Goal: Task Accomplishment & Management: Manage account settings

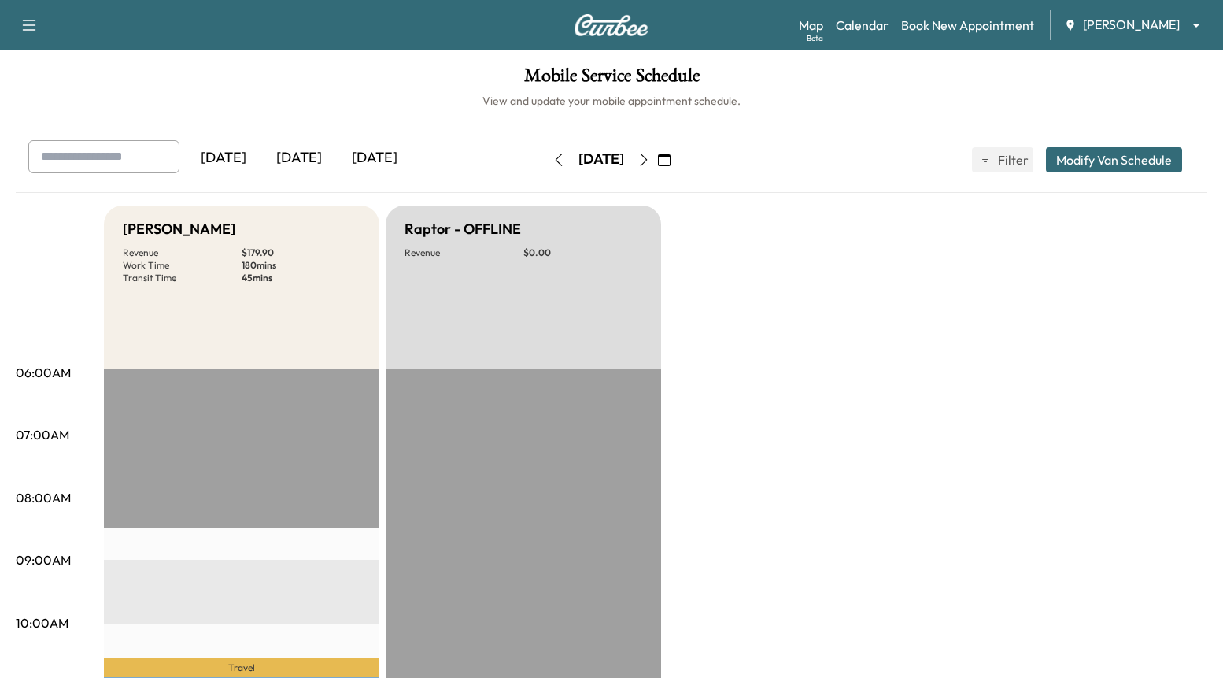
scroll to position [589, 0]
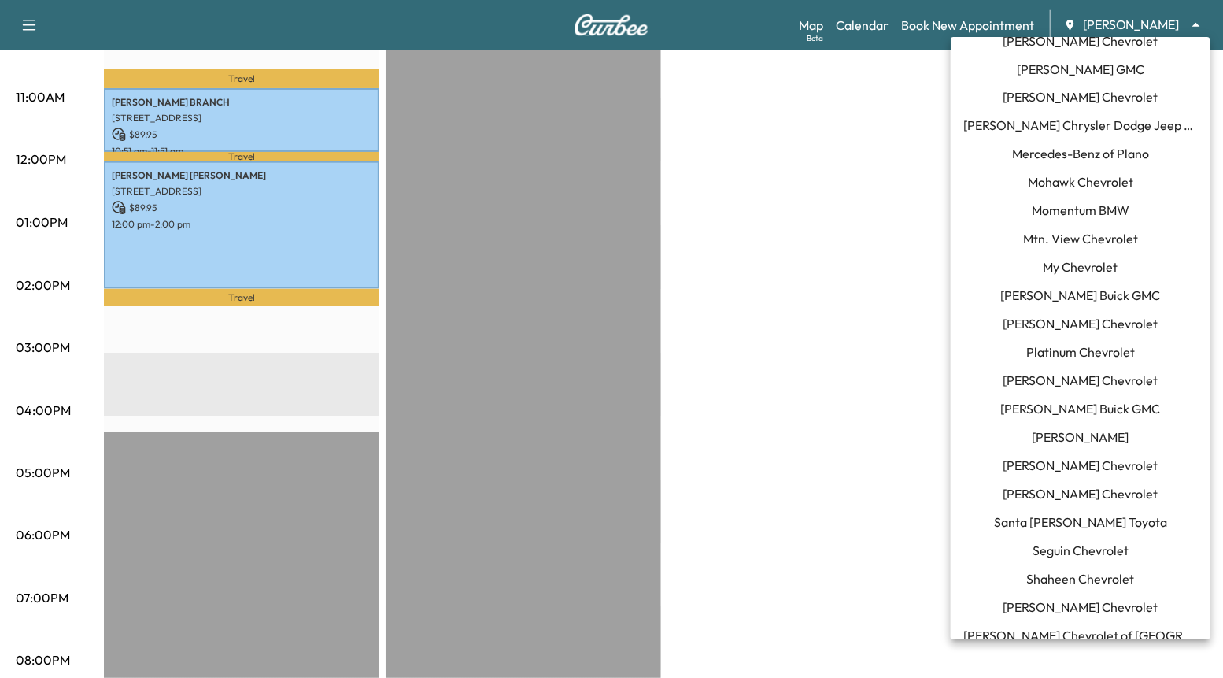
scroll to position [1365, 0]
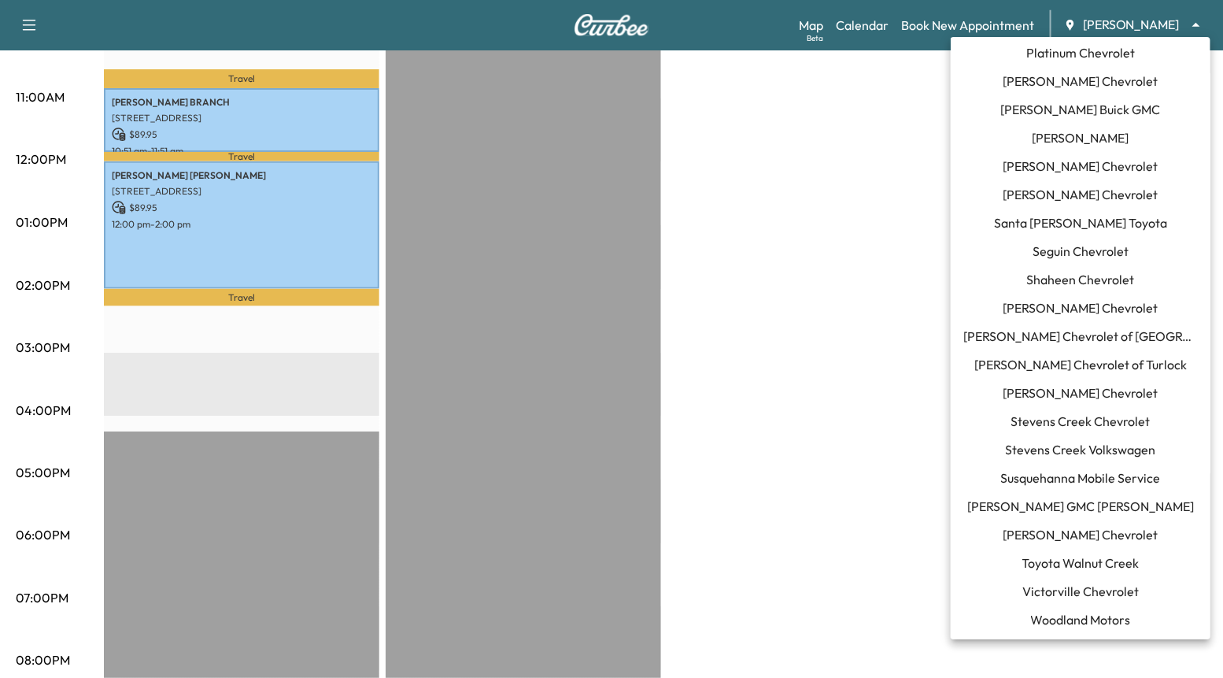
click at [1068, 514] on span "Todd Wenzel Buick GMC Davison" at bounding box center [1081, 506] width 227 height 19
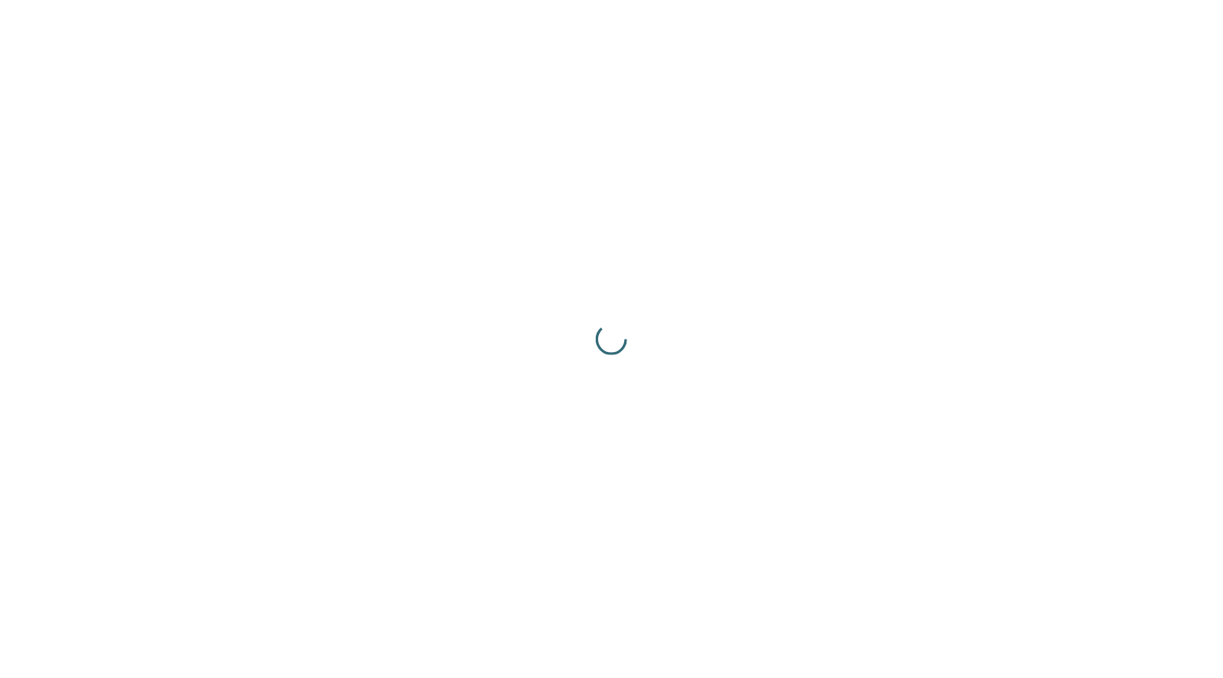
scroll to position [0, 0]
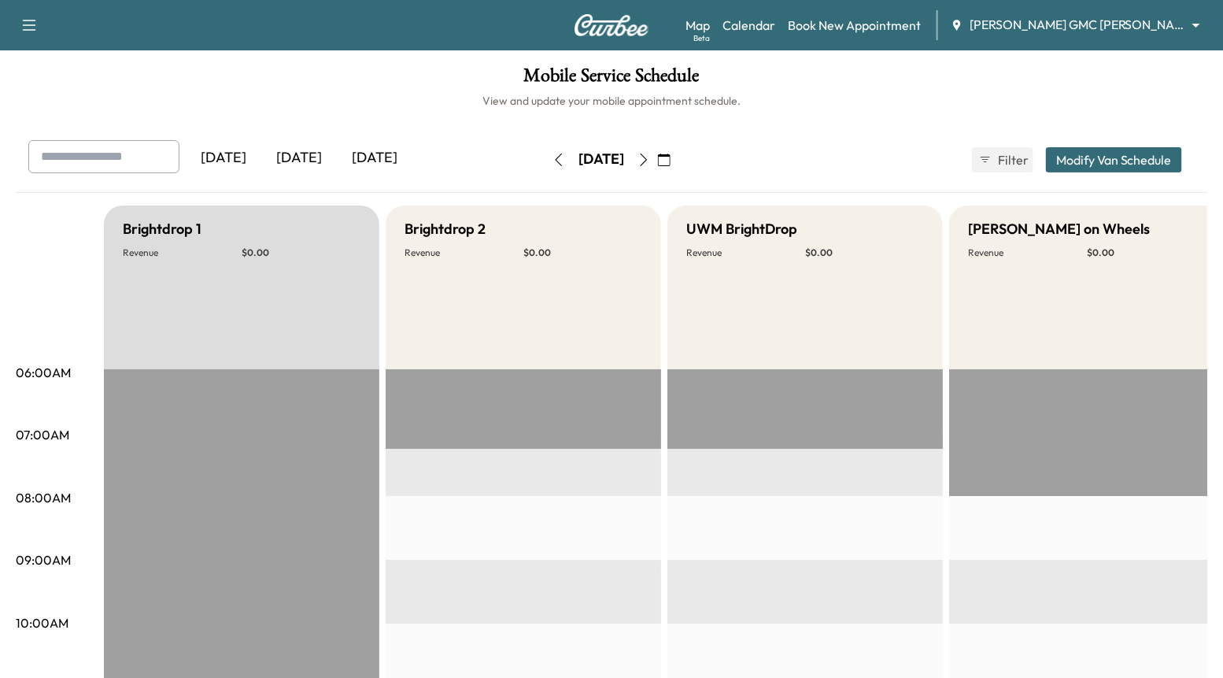
click at [312, 159] on div "[DATE]" at bounding box center [299, 158] width 76 height 36
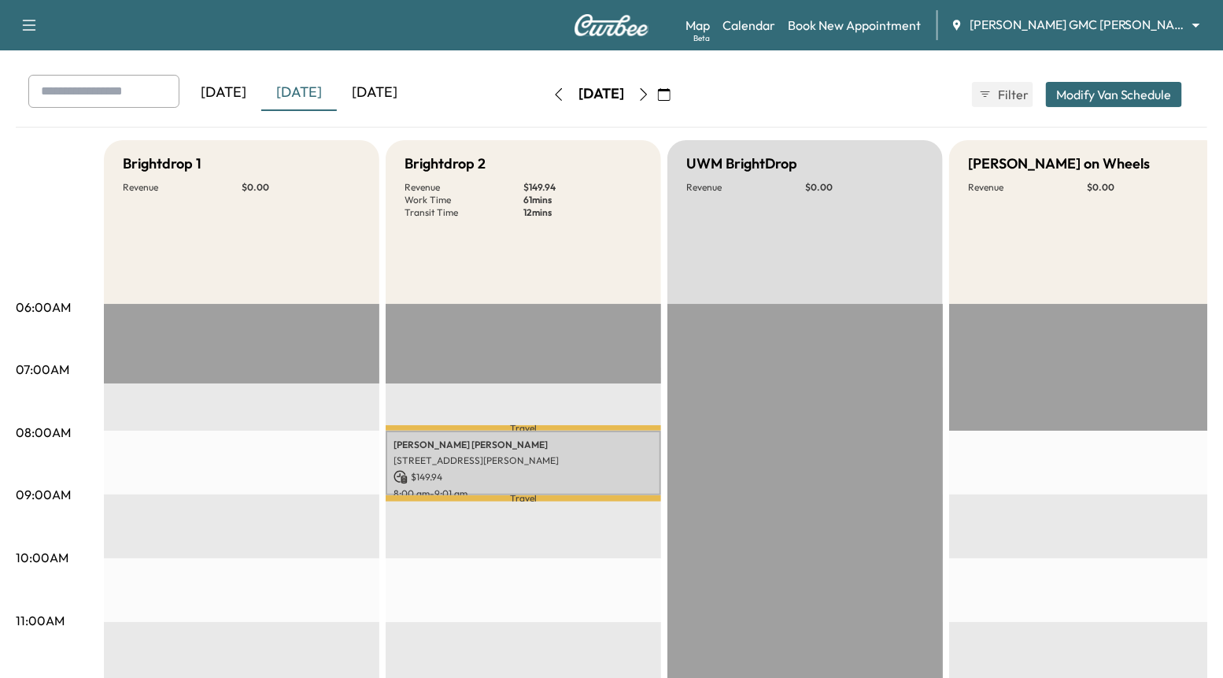
scroll to position [64, 0]
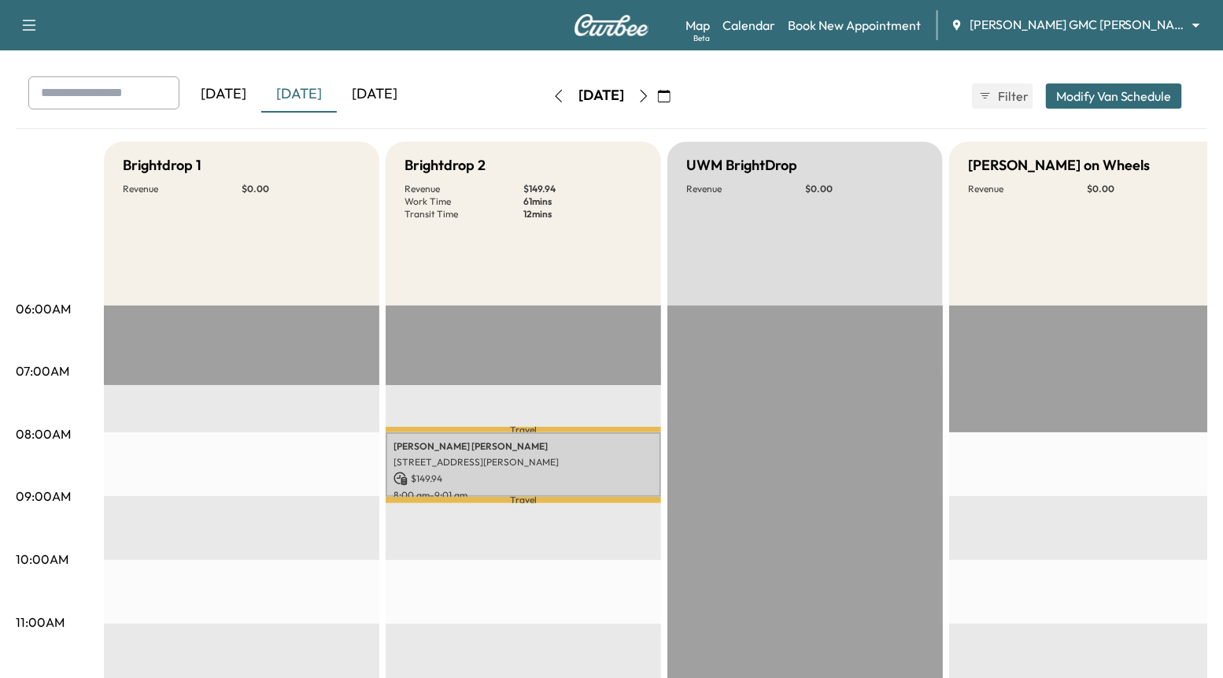
click at [553, 98] on icon "button" at bounding box center [559, 96] width 13 height 13
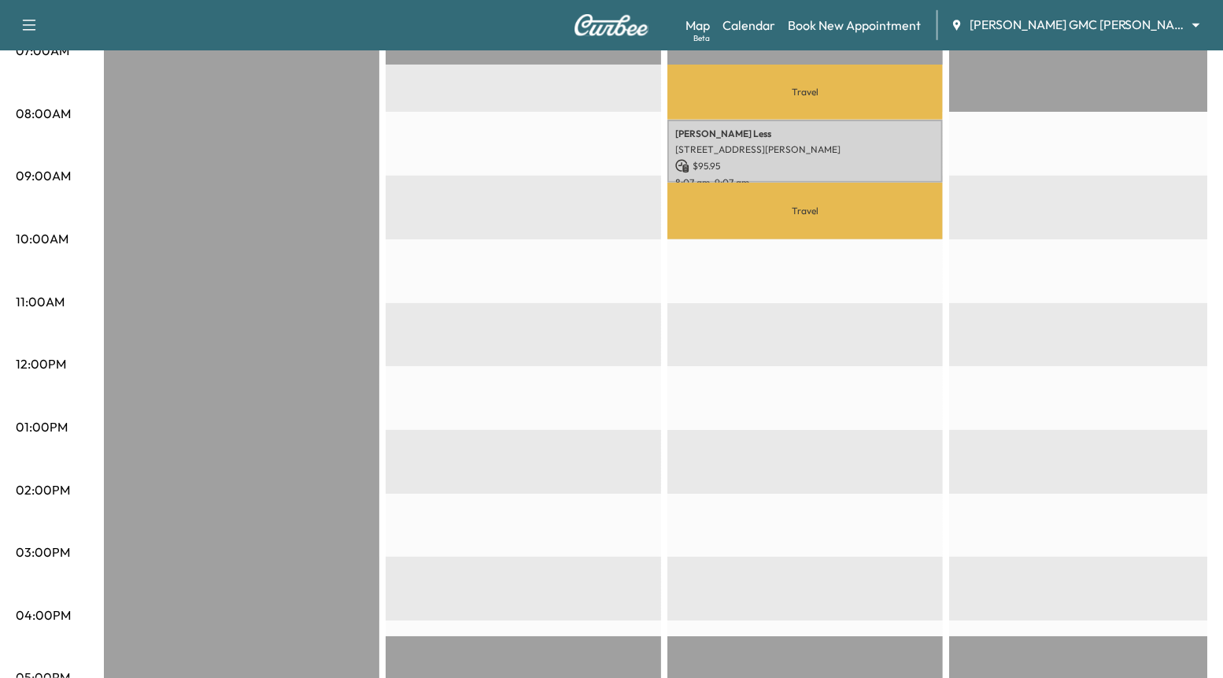
scroll to position [35, 0]
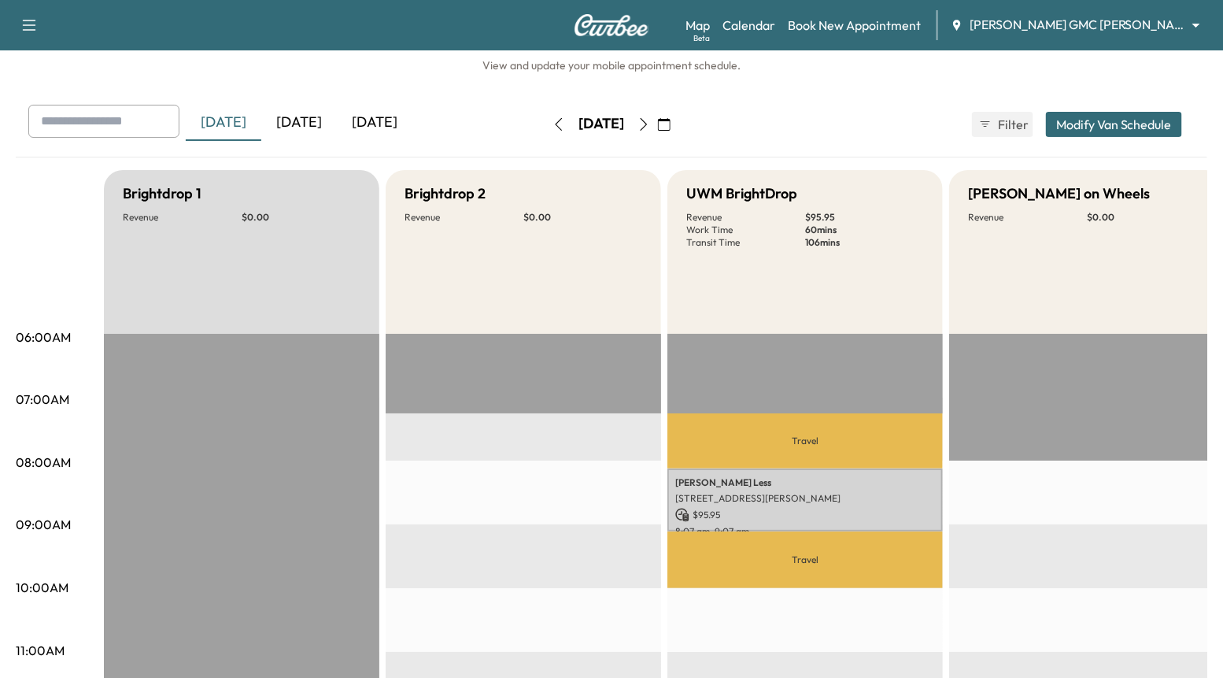
click at [553, 123] on icon "button" at bounding box center [559, 124] width 13 height 13
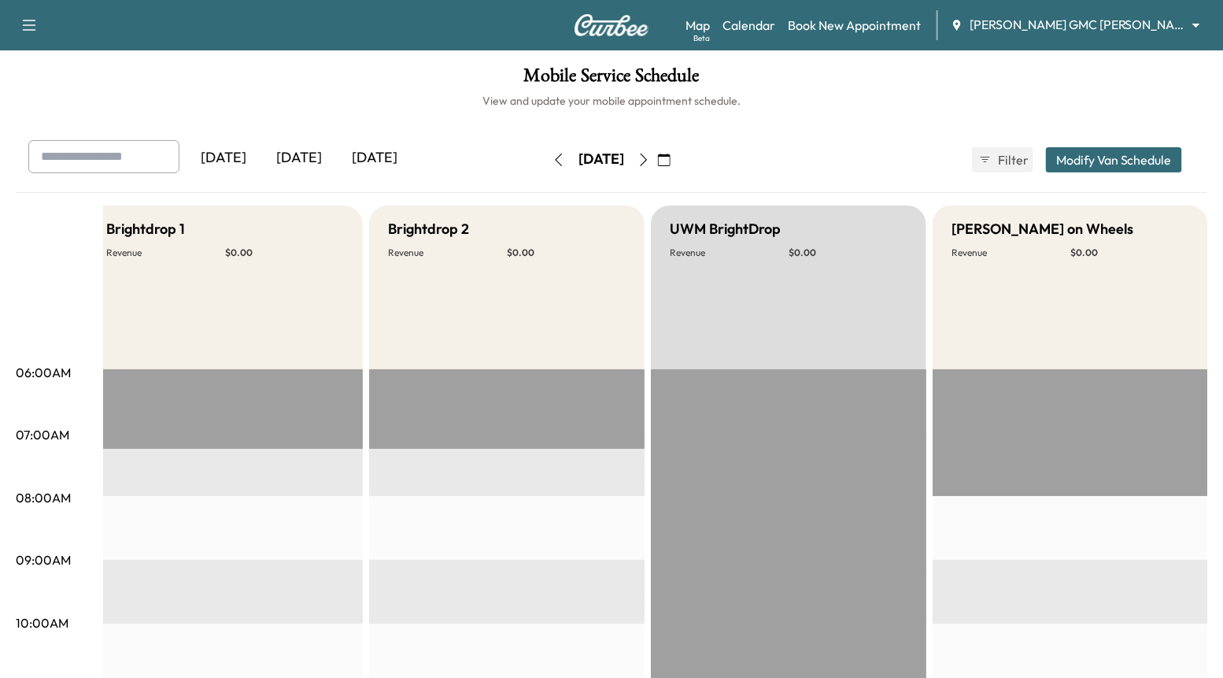
click at [556, 160] on icon "button" at bounding box center [559, 160] width 7 height 13
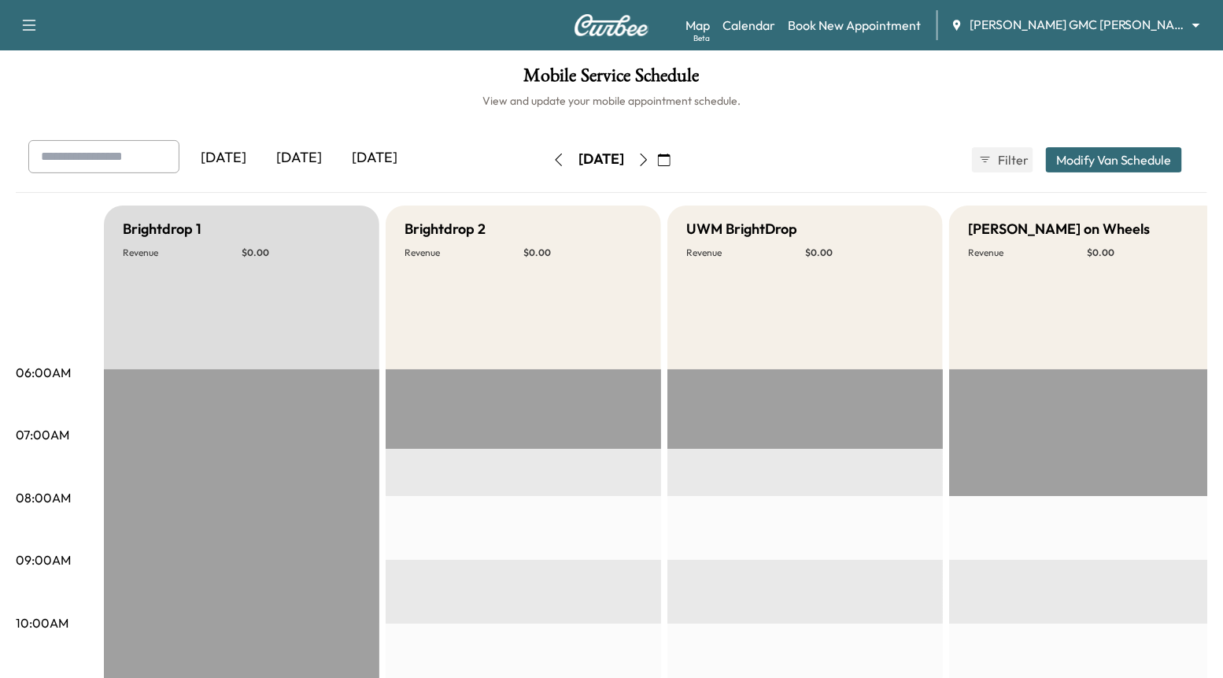
scroll to position [0, 17]
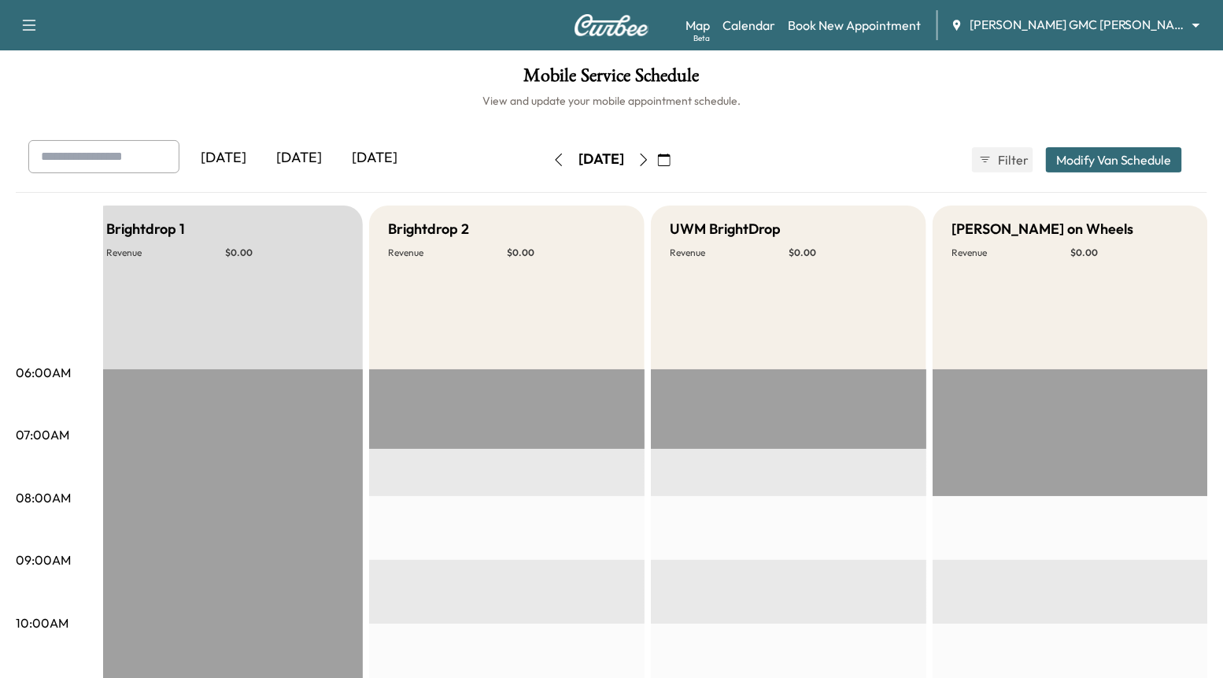
click at [309, 155] on div "[DATE]" at bounding box center [299, 158] width 76 height 36
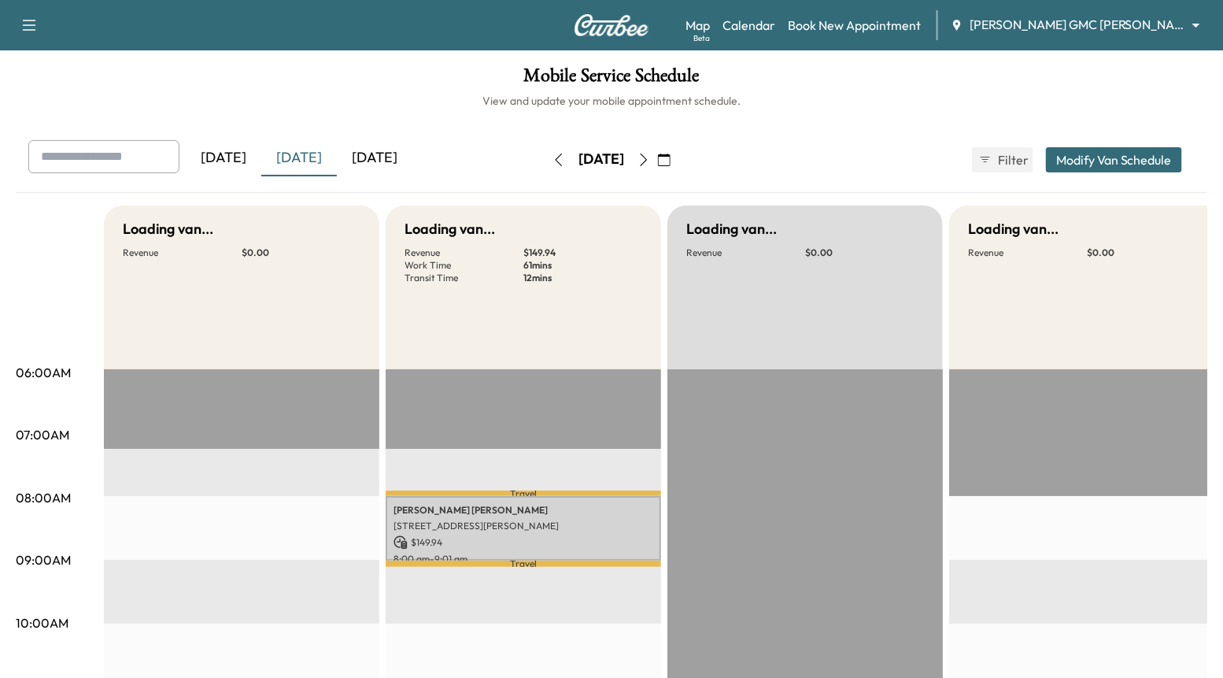
click at [360, 153] on div "[DATE]" at bounding box center [375, 158] width 76 height 36
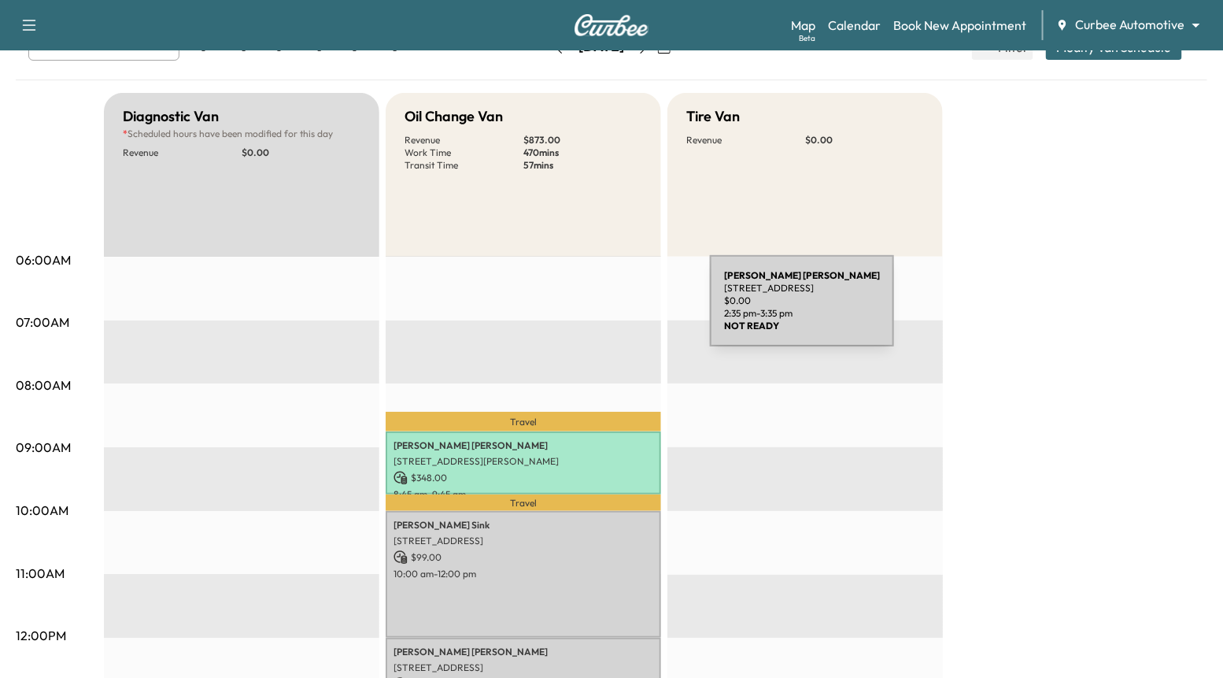
scroll to position [74, 0]
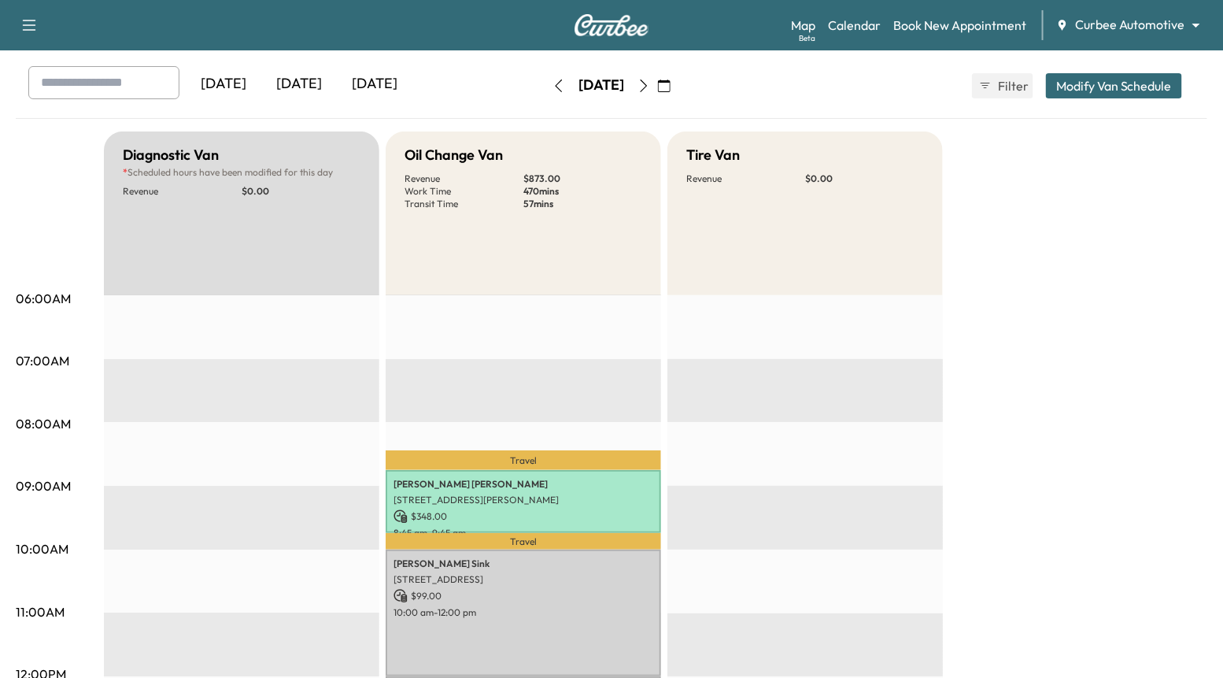
click at [657, 94] on button "button" at bounding box center [644, 85] width 27 height 25
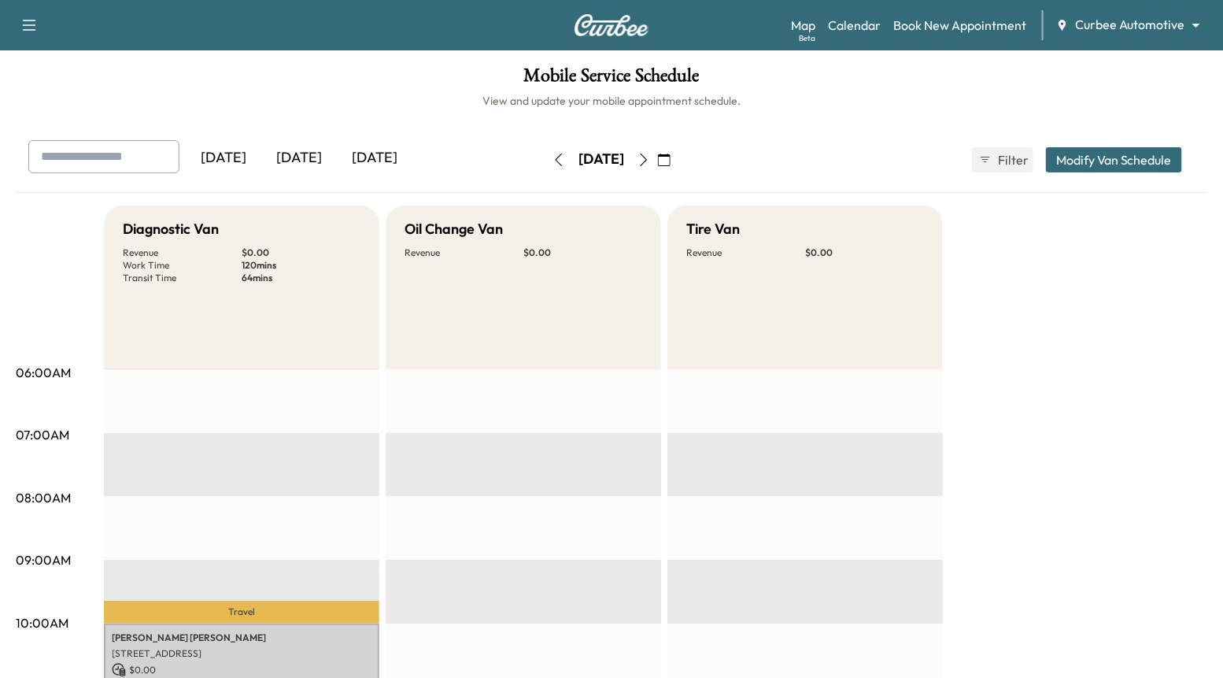
scroll to position [261, 0]
